Goal: Transaction & Acquisition: Purchase product/service

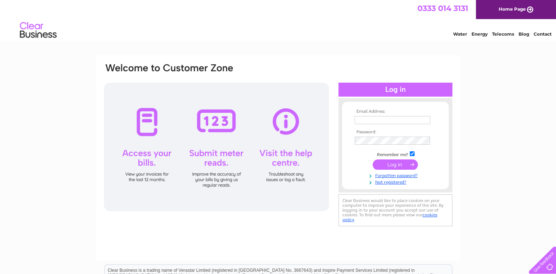
type input "[EMAIL_ADDRESS][DOMAIN_NAME]"
click at [393, 165] on input "submit" at bounding box center [395, 164] width 45 height 10
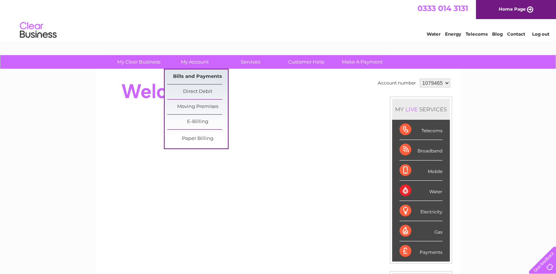
click at [200, 76] on link "Bills and Payments" at bounding box center [197, 76] width 61 height 15
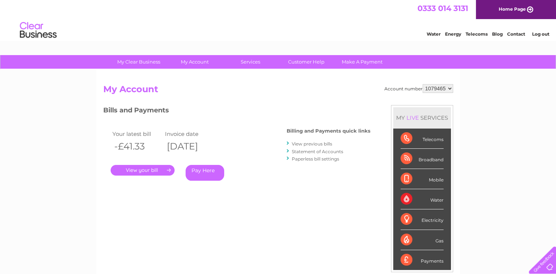
click at [144, 169] on link "." at bounding box center [143, 170] width 64 height 11
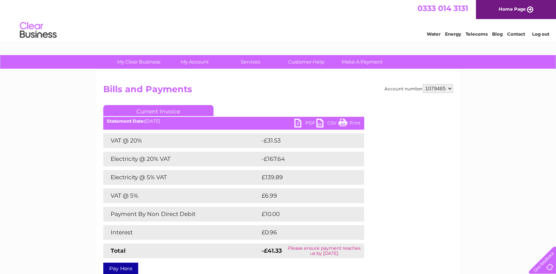
click at [307, 124] on link "PDF" at bounding box center [305, 124] width 22 height 11
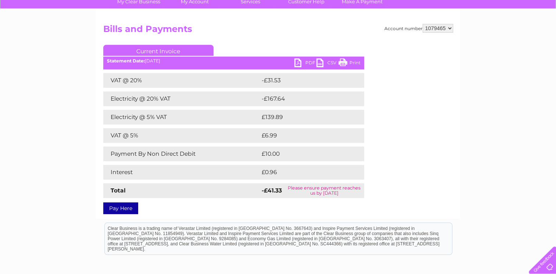
scroll to position [73, 0]
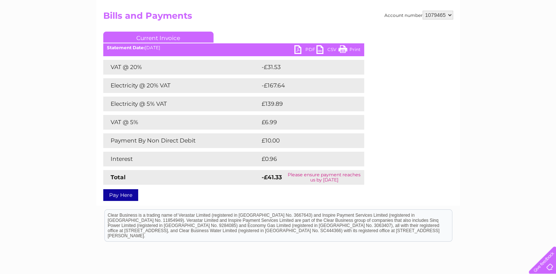
click at [449, 15] on select "1079465 1079785" at bounding box center [438, 15] width 30 height 9
select select "1079785"
click at [423, 11] on select "1079465 1079785" at bounding box center [438, 15] width 30 height 9
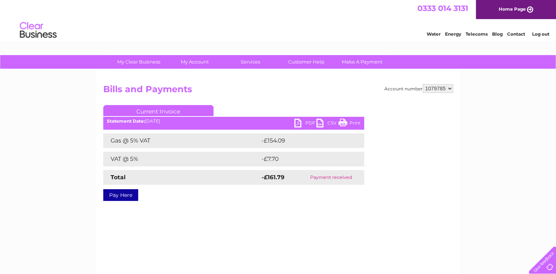
click at [307, 121] on link "PDF" at bounding box center [305, 124] width 22 height 11
click at [450, 88] on select "1079465 1079785" at bounding box center [438, 88] width 30 height 9
select select "1079465"
click at [423, 84] on select "1079465 1079785" at bounding box center [438, 88] width 30 height 9
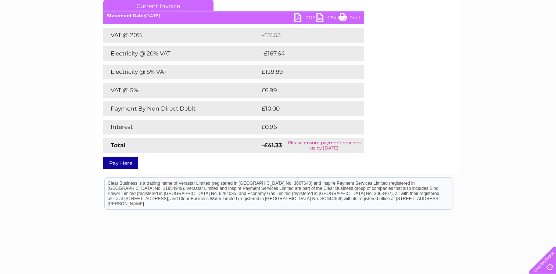
scroll to position [110, 0]
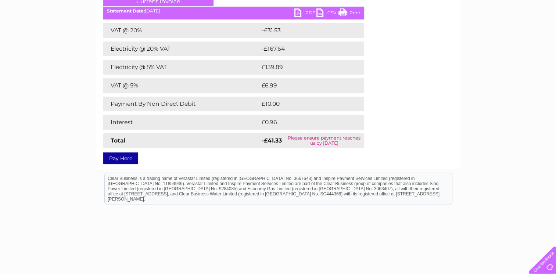
click at [119, 158] on link "Pay Here" at bounding box center [120, 158] width 35 height 12
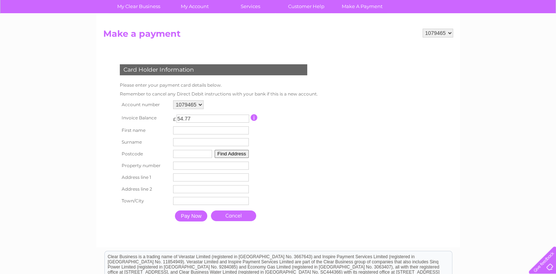
scroll to position [73, 0]
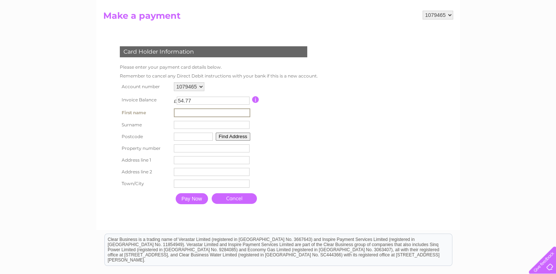
click at [190, 113] on input "text" at bounding box center [212, 112] width 76 height 9
type input "john"
type input "m martlew"
type input "WA2 8RG"
type input "Longreach 3 Green Lane Close, Winwick, Warrington, WA2 8RG"
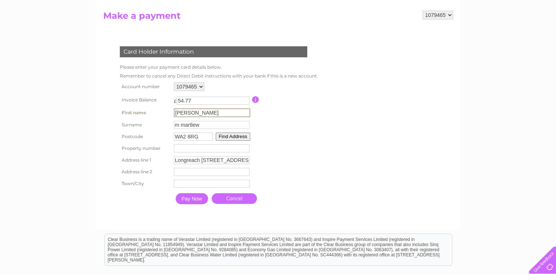
type input "Warrington"
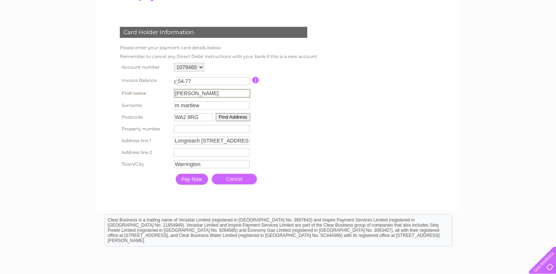
scroll to position [110, 0]
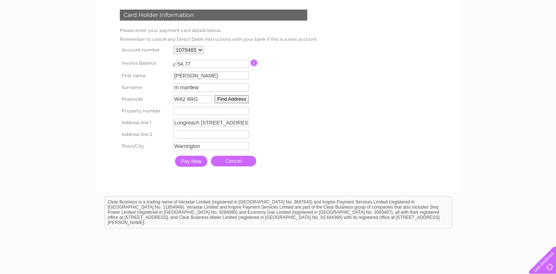
click at [191, 164] on input "Pay Now" at bounding box center [191, 161] width 32 height 11
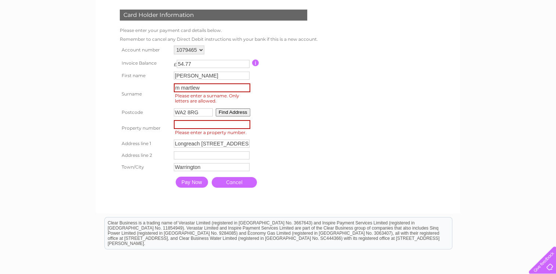
click at [181, 88] on input "m martlew" at bounding box center [212, 87] width 76 height 9
type input "martlew"
click at [291, 101] on table "Account number 1079465 1079785 Invoice Balance £ 54.77 First name john" at bounding box center [218, 117] width 200 height 147
click at [230, 112] on button "Find Address" at bounding box center [233, 112] width 35 height 8
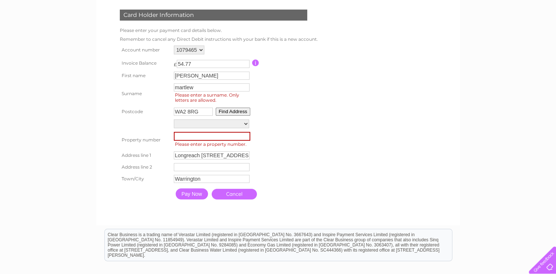
click at [184, 134] on input "number" at bounding box center [212, 136] width 76 height 9
type input "3"
click at [271, 150] on table "Account number 1079465 1079785 Invoice Balance £ 54.77 First name john 3" at bounding box center [218, 123] width 200 height 159
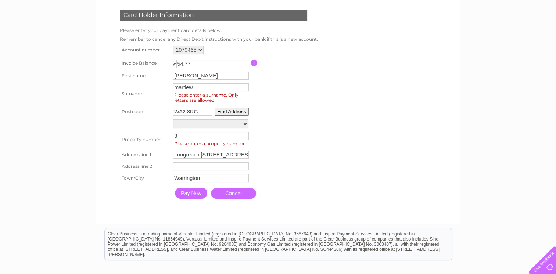
click at [195, 193] on input "Pay Now" at bounding box center [191, 193] width 32 height 11
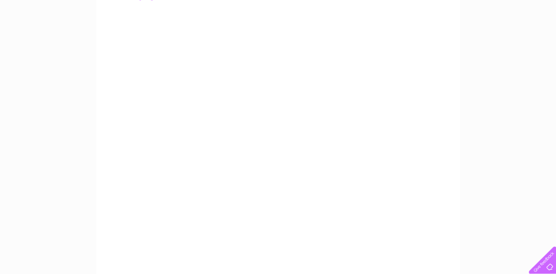
scroll to position [80, 0]
